Goal: Find specific page/section: Find specific page/section

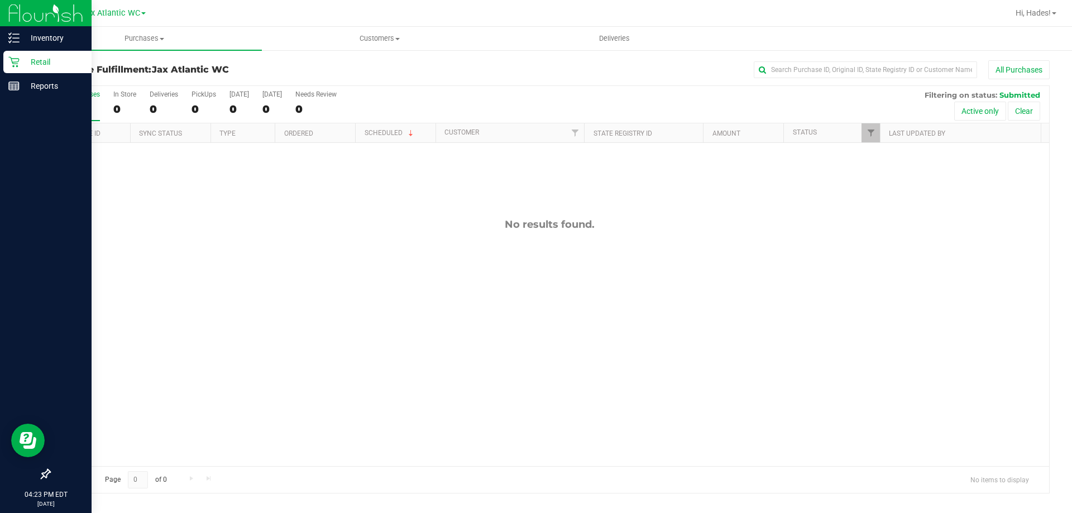
click at [25, 63] on p "Retail" at bounding box center [53, 61] width 67 height 13
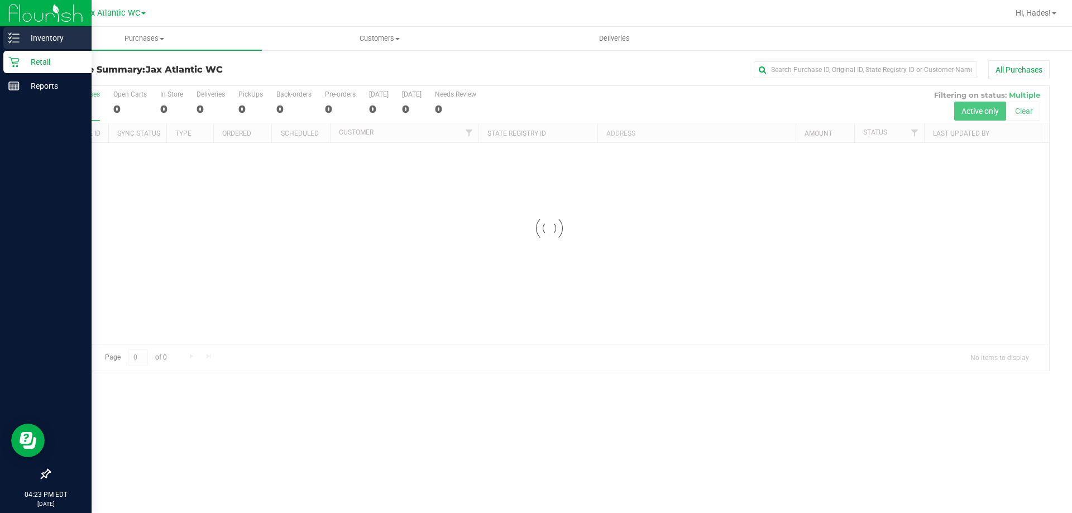
click at [27, 41] on p "Inventory" at bounding box center [53, 37] width 67 height 13
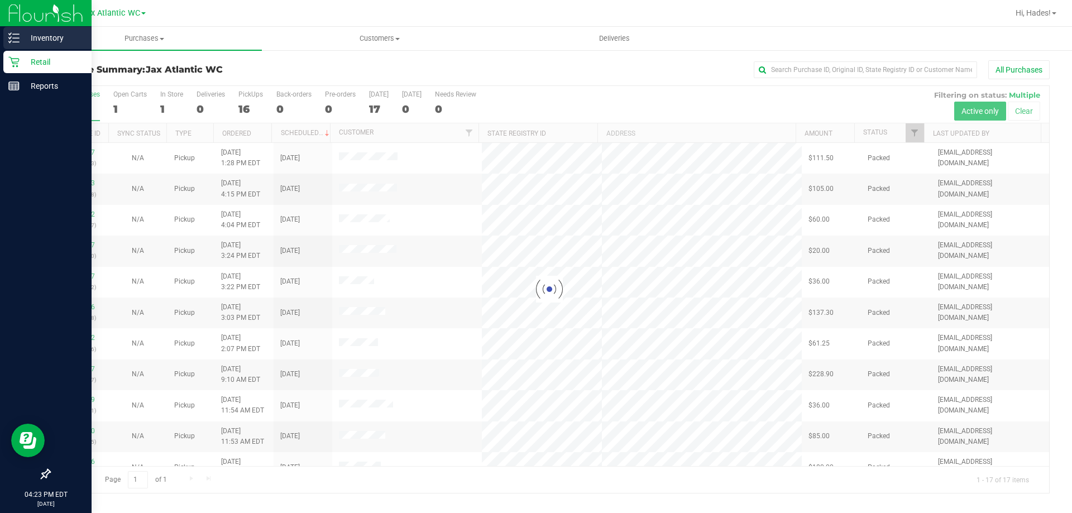
click at [13, 36] on icon at bounding box center [13, 37] width 11 height 11
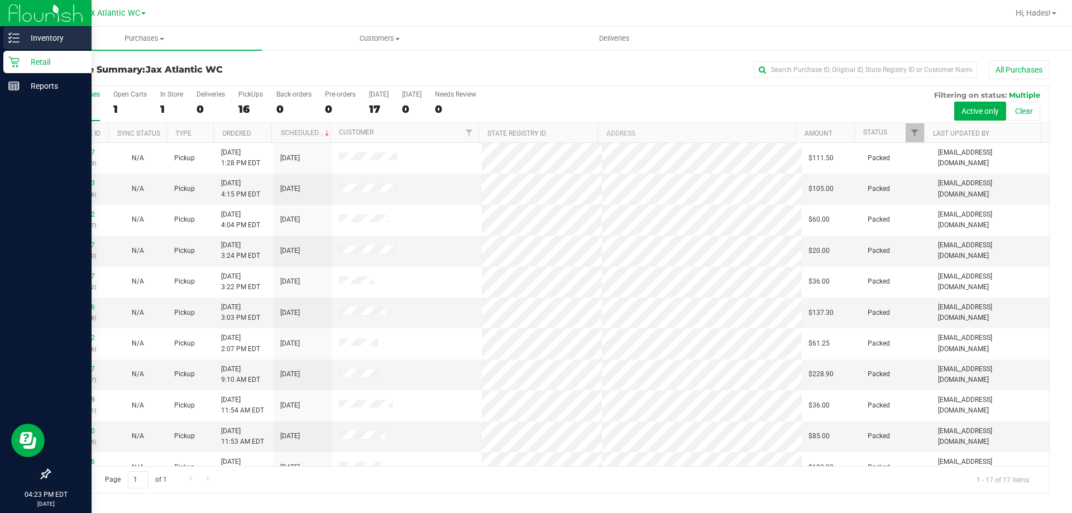
click at [23, 41] on p "Inventory" at bounding box center [53, 37] width 67 height 13
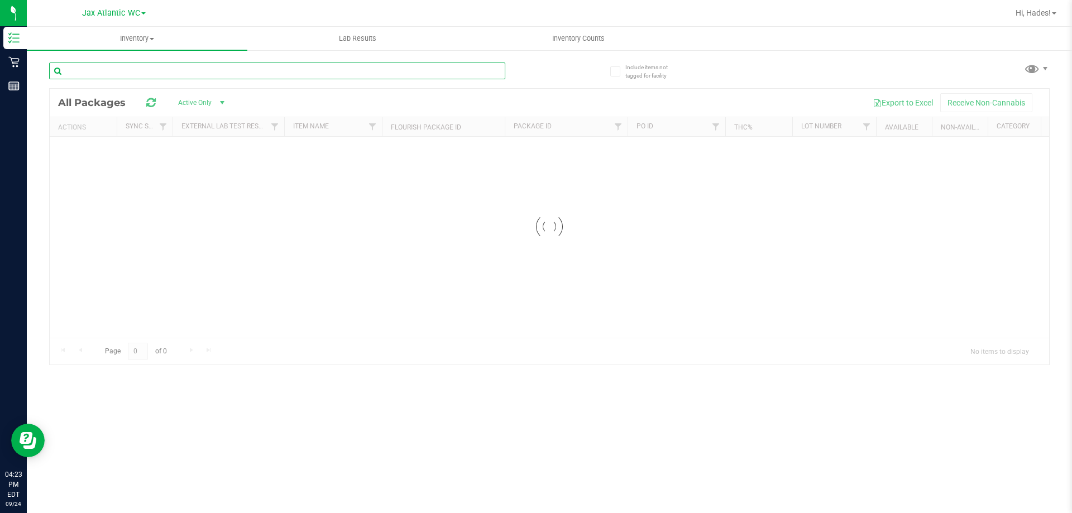
click at [112, 70] on input "text" at bounding box center [277, 71] width 456 height 17
drag, startPoint x: 116, startPoint y: 70, endPoint x: 84, endPoint y: 69, distance: 32.4
click at [84, 69] on input "slimeball" at bounding box center [277, 71] width 456 height 17
type input "slime"
